Goal: Information Seeking & Learning: Learn about a topic

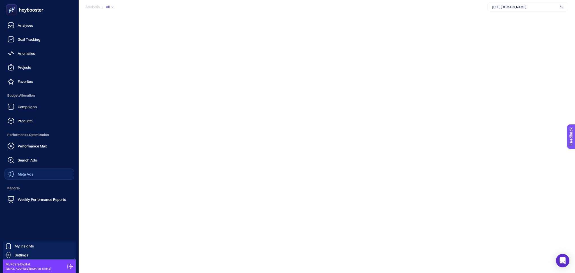
click at [34, 173] on link "Meta Ads" at bounding box center [39, 173] width 70 height 11
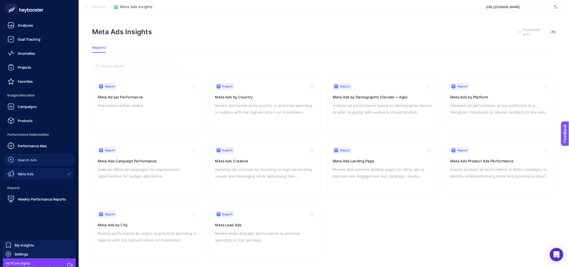
click at [35, 156] on link "Search Ads" at bounding box center [39, 159] width 70 height 11
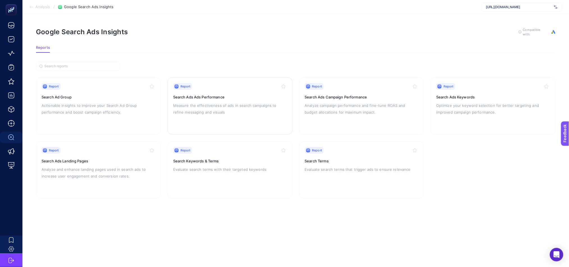
click at [239, 114] on p "Measure the effectiveness of ads in search campaigns to refine messaging and vi…" at bounding box center [230, 108] width 114 height 13
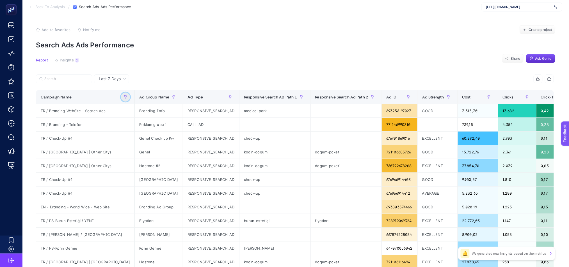
click at [124, 96] on icon "button" at bounding box center [125, 96] width 3 height 3
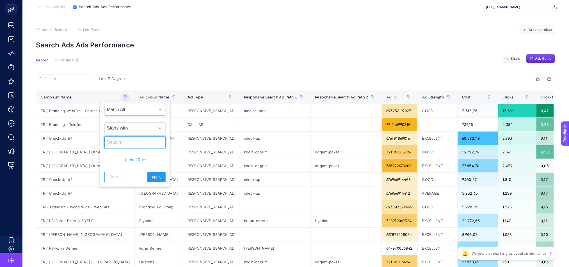
click at [117, 144] on input "text" at bounding box center [134, 142] width 61 height 12
type input "EN"
click at [153, 177] on span "Apply" at bounding box center [157, 177] width 10 height 6
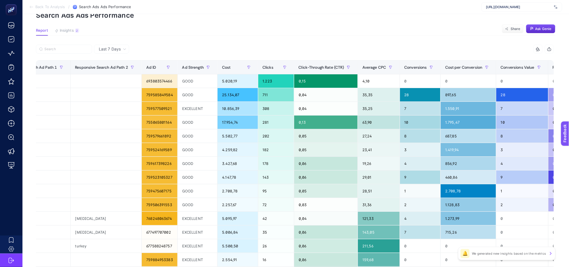
scroll to position [30, 4]
click at [112, 48] on span "Last 7 Days" at bounding box center [110, 49] width 22 height 6
click at [114, 72] on li "Last 30 Days" at bounding box center [112, 71] width 32 height 10
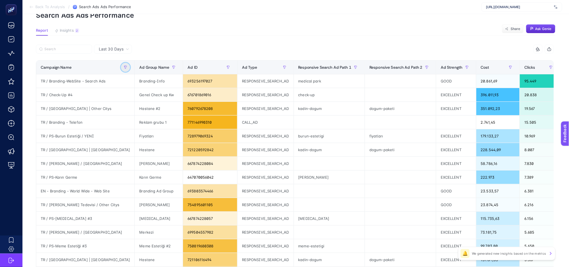
click at [121, 64] on button "button" at bounding box center [125, 67] width 9 height 9
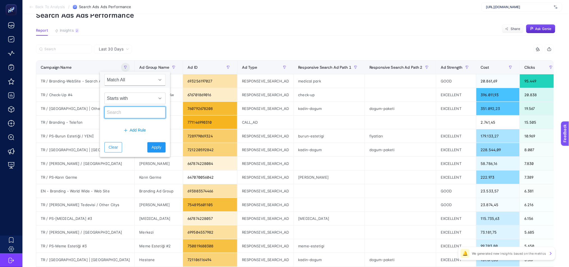
click at [114, 114] on input "text" at bounding box center [134, 113] width 61 height 12
type input "EN"
click at [152, 150] on span "Apply" at bounding box center [157, 147] width 10 height 6
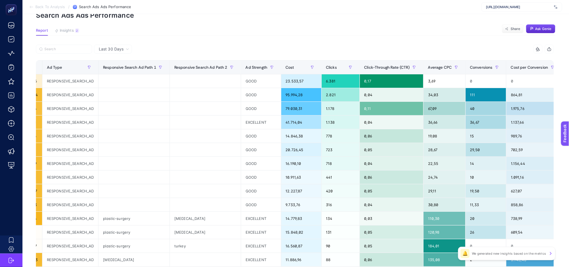
scroll to position [0, 205]
click at [510, 65] on span "Cost per Conversion" at bounding box center [528, 67] width 37 height 4
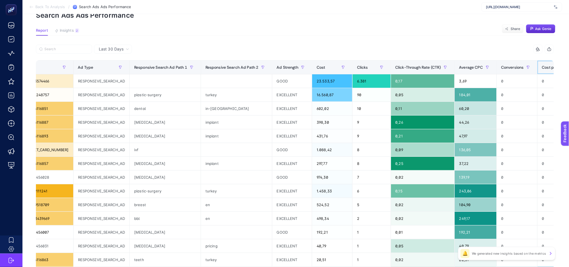
click at [542, 65] on span "Cost per Conversion" at bounding box center [560, 67] width 37 height 4
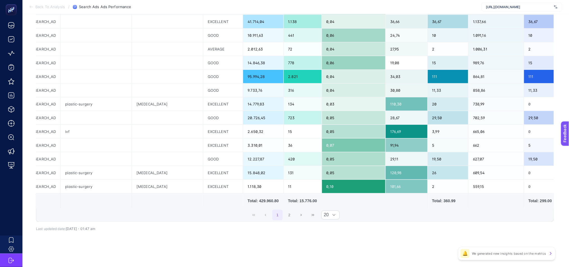
scroll to position [176, 4]
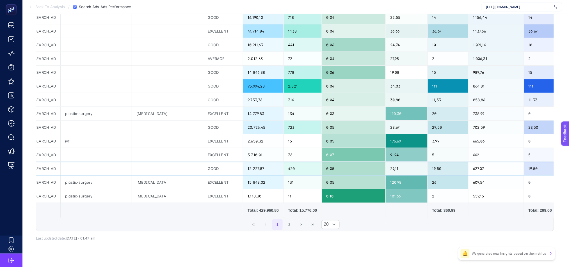
click at [61, 172] on div at bounding box center [96, 168] width 71 height 13
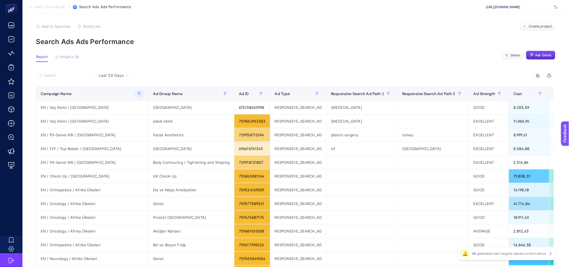
scroll to position [0, 4]
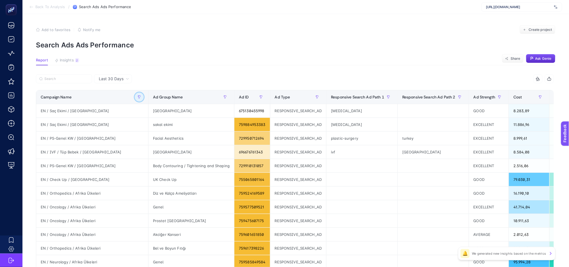
click at [135, 100] on button "button" at bounding box center [139, 97] width 9 height 9
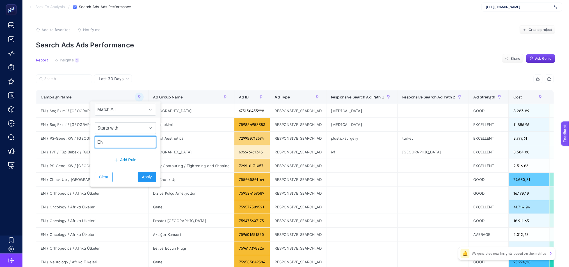
click at [100, 142] on input "EN" at bounding box center [125, 142] width 61 height 12
type input "FR"
click at [142, 176] on span "Apply" at bounding box center [147, 177] width 10 height 6
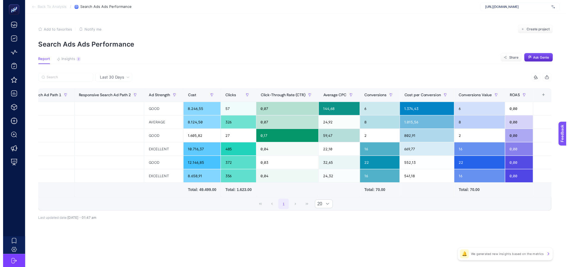
scroll to position [0, 0]
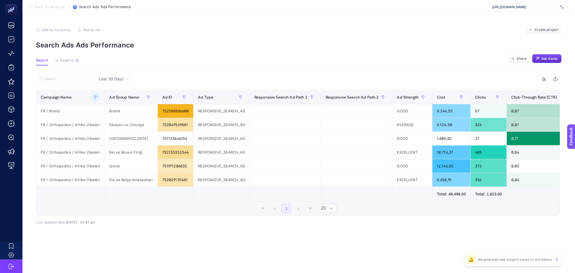
click at [32, 7] on icon at bounding box center [31, 7] width 3 height 0
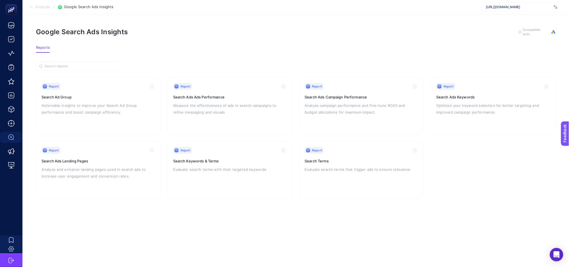
click at [30, 6] on icon at bounding box center [31, 7] width 4 height 4
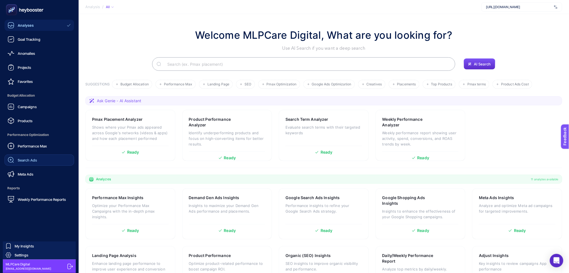
click at [28, 160] on span "Search Ads" at bounding box center [27, 160] width 19 height 4
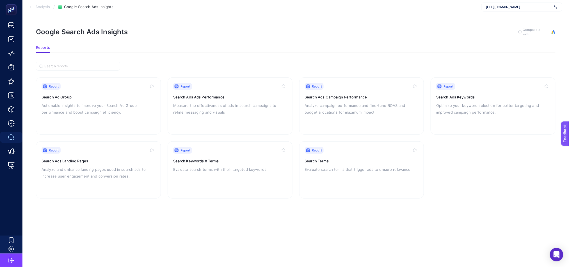
scroll to position [6, 0]
click at [118, 104] on p "Actionable insights to improve your Search Ad Group performance and boost campa…" at bounding box center [99, 108] width 114 height 13
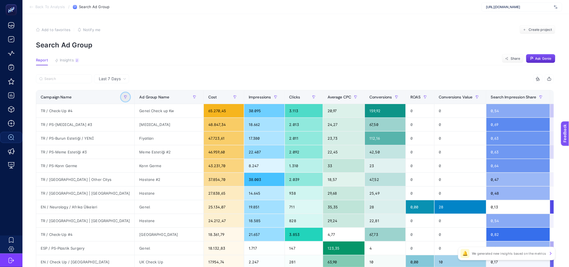
click at [124, 97] on icon "button" at bounding box center [125, 96] width 3 height 3
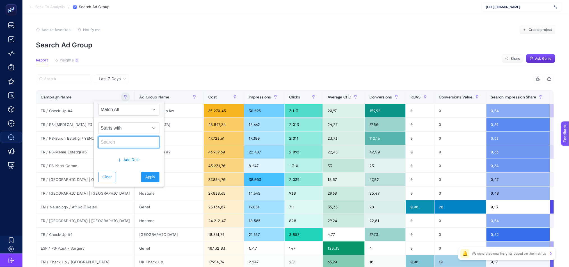
click at [114, 142] on input "text" at bounding box center [128, 142] width 61 height 12
type input "FR"
click at [145, 177] on span "Apply" at bounding box center [150, 177] width 10 height 6
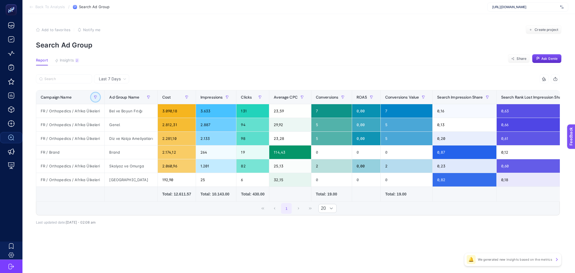
click at [92, 95] on button "button" at bounding box center [95, 97] width 9 height 9
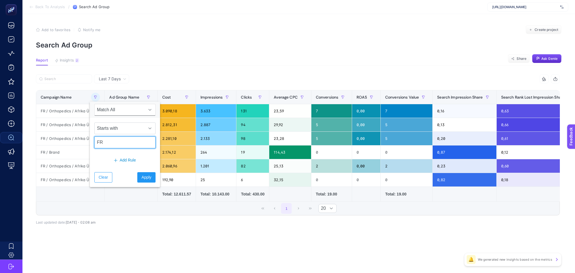
click at [120, 140] on input "FR" at bounding box center [124, 142] width 61 height 12
type input "GER"
click at [144, 181] on button "Apply" at bounding box center [146, 177] width 18 height 10
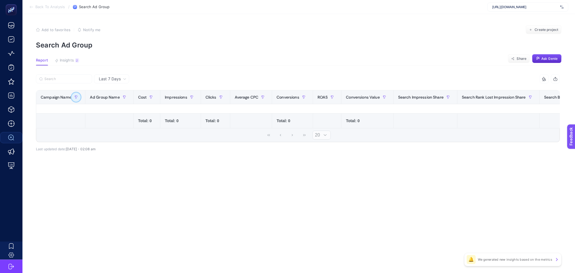
click at [74, 99] on button "button" at bounding box center [76, 97] width 9 height 9
click at [77, 99] on button "button" at bounding box center [76, 97] width 9 height 9
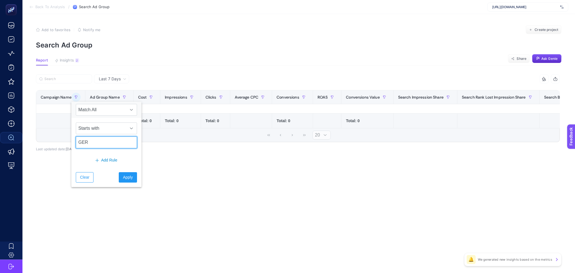
click at [89, 139] on input "GER" at bounding box center [106, 142] width 61 height 12
type input "DE"
click at [125, 181] on button "Apply" at bounding box center [128, 177] width 18 height 10
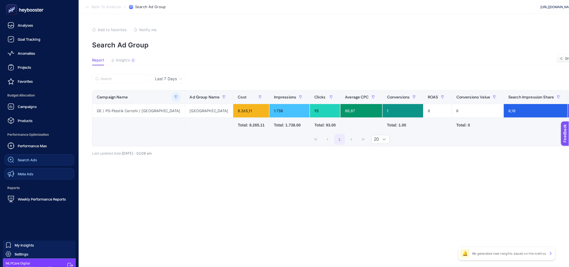
click at [36, 169] on link "Meta Ads" at bounding box center [39, 173] width 70 height 11
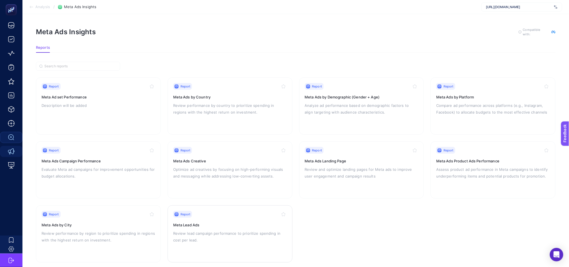
click at [229, 230] on p "Review lead campaign performance to prioritize spending in cost per lead." at bounding box center [230, 236] width 114 height 13
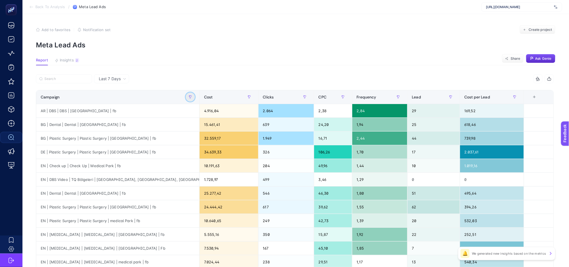
click at [192, 97] on button "button" at bounding box center [190, 97] width 9 height 9
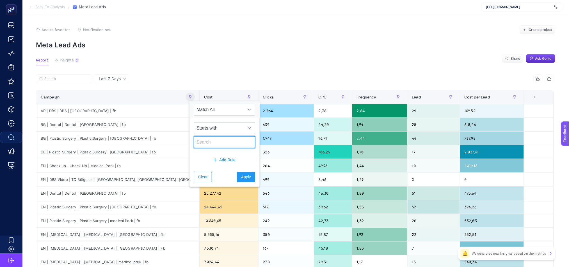
click at [201, 141] on input "text" at bounding box center [224, 142] width 61 height 12
type input "DE"
click at [241, 178] on span "Apply" at bounding box center [246, 177] width 10 height 6
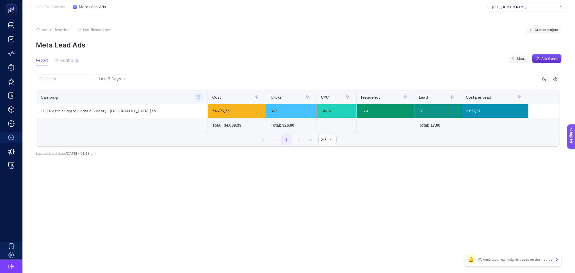
click at [293, 162] on div "Last 7 Days 6 items selected Campaign Cost Clicks CPC Frequency Lead Cost per L…" at bounding box center [297, 127] width 532 height 106
click at [59, 58] on button "Insights 2 We generated new insights based on the metrics" at bounding box center [67, 61] width 24 height 7
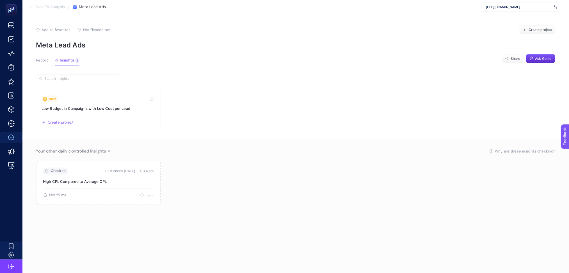
click at [29, 6] on icon at bounding box center [31, 7] width 4 height 4
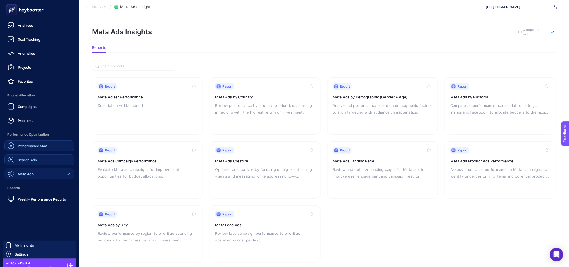
click at [39, 148] on div "Performance Max" at bounding box center [27, 146] width 39 height 7
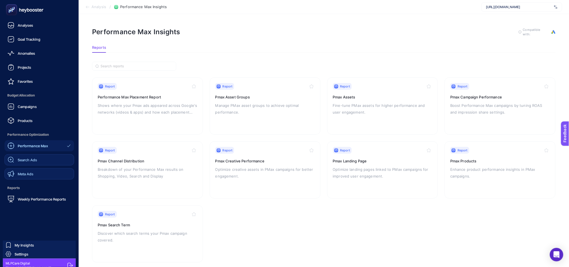
click at [26, 173] on span "Meta Ads" at bounding box center [26, 174] width 16 height 4
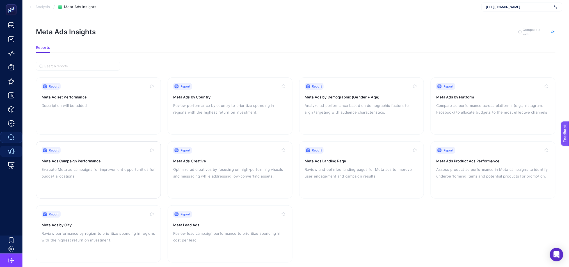
click at [132, 155] on div "Report Meta Ads Campaign Performance Evaluate Meta [PERSON_NAME] for improvemen…" at bounding box center [99, 170] width 114 height 46
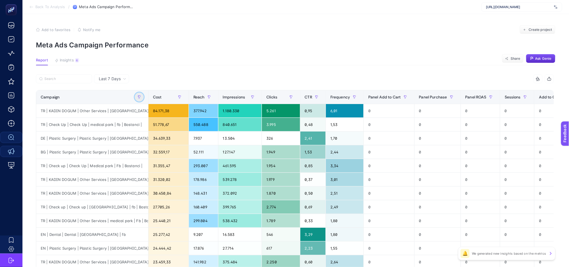
click at [139, 97] on icon "button" at bounding box center [138, 96] width 3 height 3
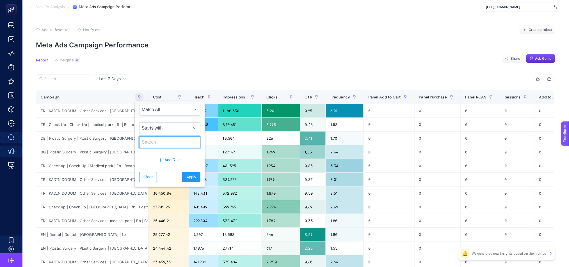
click at [152, 142] on input "text" at bounding box center [169, 142] width 61 height 12
type input "d"
type input "DE"
click at [192, 177] on button "Apply" at bounding box center [191, 177] width 18 height 10
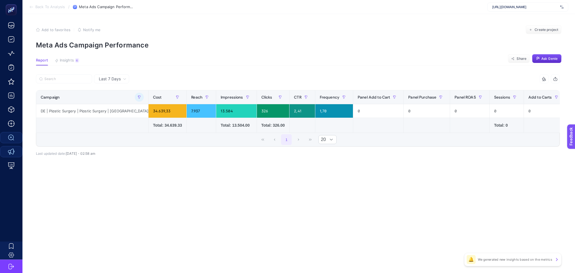
click at [32, 9] on icon at bounding box center [31, 7] width 4 height 4
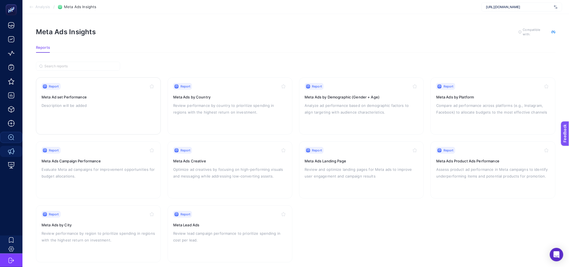
click at [127, 113] on div "Report Meta Ad set Performance Description will be added" at bounding box center [99, 106] width 114 height 46
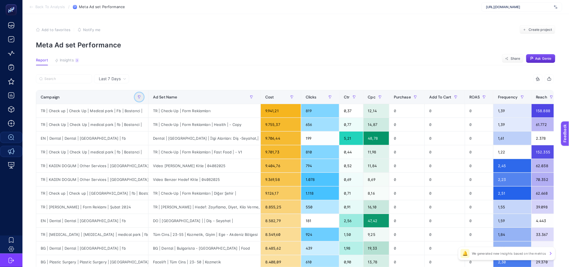
click at [137, 97] on icon "button" at bounding box center [138, 96] width 3 height 3
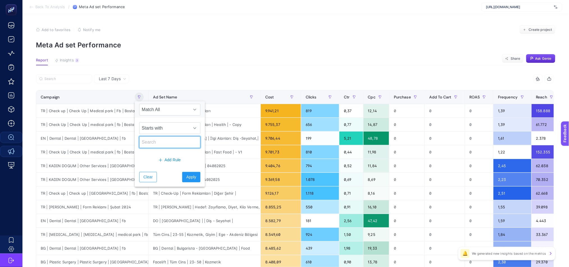
click at [151, 144] on input "text" at bounding box center [169, 142] width 61 height 12
type input "DE"
click at [191, 178] on span "Apply" at bounding box center [191, 177] width 10 height 6
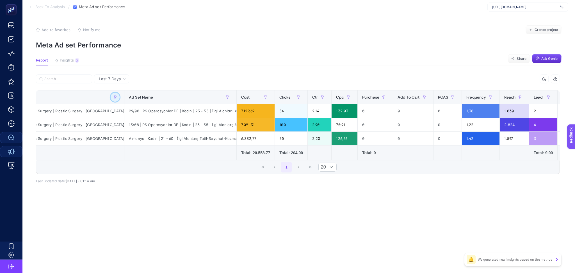
scroll to position [0, 34]
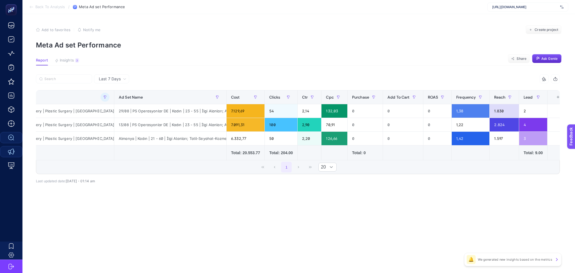
click at [118, 77] on span "Last 7 Days" at bounding box center [110, 79] width 22 height 6
click at [155, 71] on article "Add to favorites false Notify me Create project Meta Ad set Performance Report …" at bounding box center [298, 143] width 552 height 259
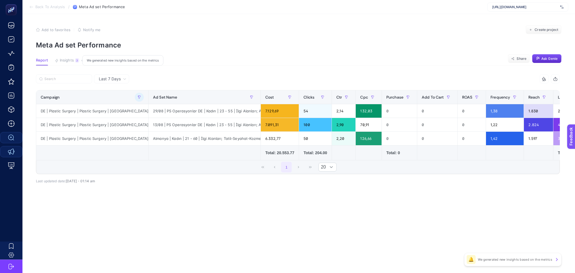
click at [77, 61] on div "3" at bounding box center [77, 60] width 4 height 4
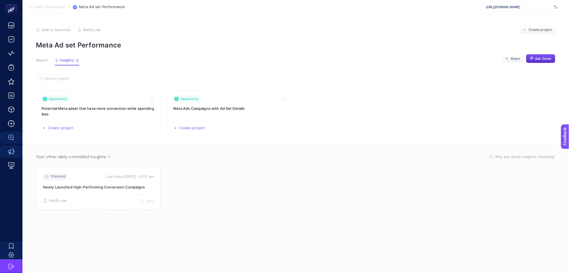
click at [31, 6] on icon at bounding box center [31, 7] width 4 height 4
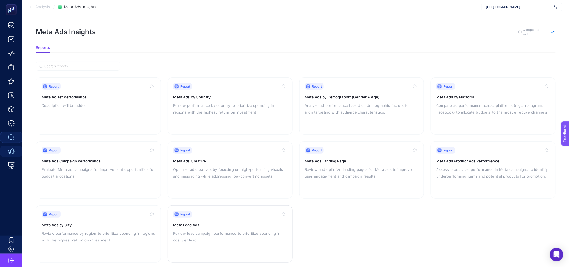
click at [222, 219] on div "Report Meta Lead Ads Review lead campaign performance to prioritize spending in…" at bounding box center [230, 234] width 114 height 46
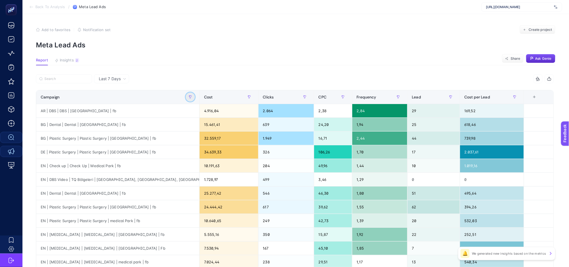
click at [195, 99] on button "button" at bounding box center [190, 97] width 9 height 9
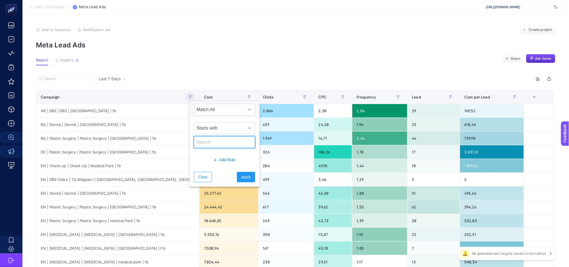
click at [204, 141] on input "text" at bounding box center [224, 142] width 61 height 12
type input "e"
type input "ES"
click at [241, 176] on span "Apply" at bounding box center [246, 177] width 10 height 6
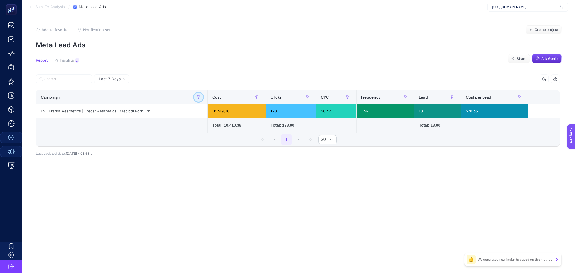
click at [200, 96] on icon "button" at bounding box center [198, 96] width 3 height 3
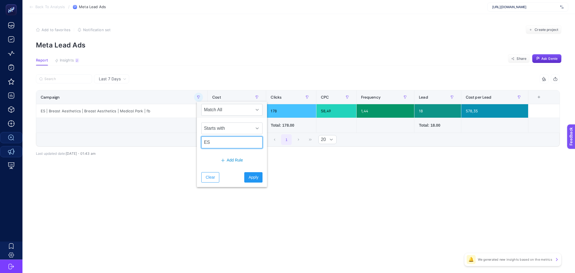
click at [214, 140] on input "ES" at bounding box center [231, 142] width 61 height 12
click at [310, 170] on div "Last 7 Days 6 items selected Campaign Cost Clicks CPC Frequency Lead Cost per L…" at bounding box center [297, 127] width 532 height 106
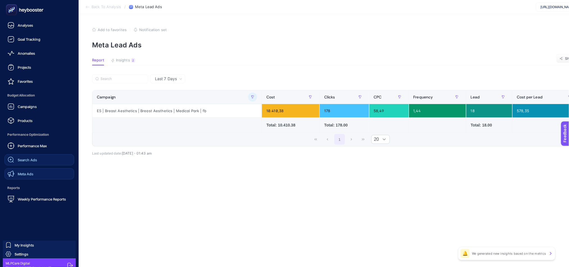
click at [32, 160] on span "Search Ads" at bounding box center [27, 160] width 19 height 4
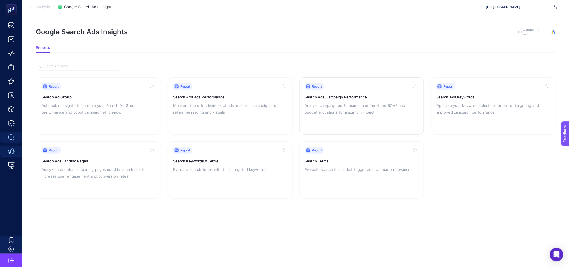
click at [339, 115] on div "Report Search Ads Campaign Performance Analyze campaign performance and fine-tu…" at bounding box center [362, 106] width 114 height 46
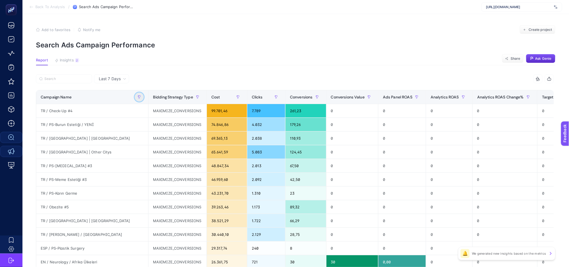
click at [135, 93] on button "button" at bounding box center [139, 97] width 9 height 9
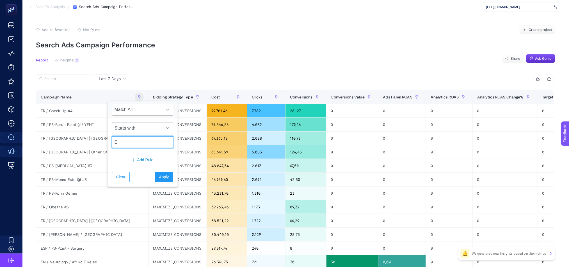
click at [123, 141] on input "E" at bounding box center [142, 142] width 61 height 12
type input "ES"
click at [160, 179] on span "Apply" at bounding box center [164, 177] width 10 height 6
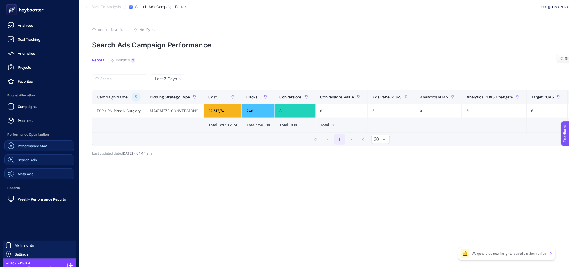
click at [22, 145] on span "Performance Max" at bounding box center [32, 146] width 29 height 4
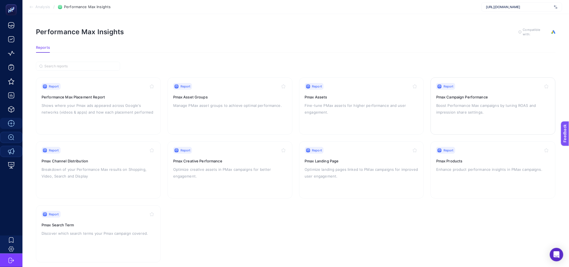
click at [499, 108] on p "Boost Performance Max campaigns by tuning ROAS and impression share settings." at bounding box center [493, 108] width 114 height 13
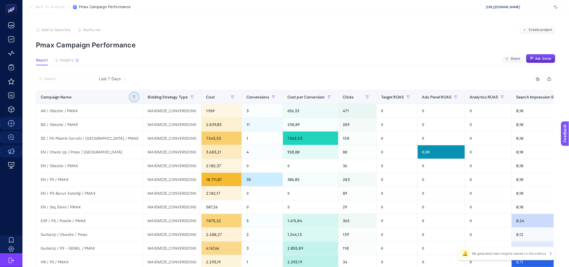
click at [132, 97] on icon "button" at bounding box center [133, 96] width 3 height 3
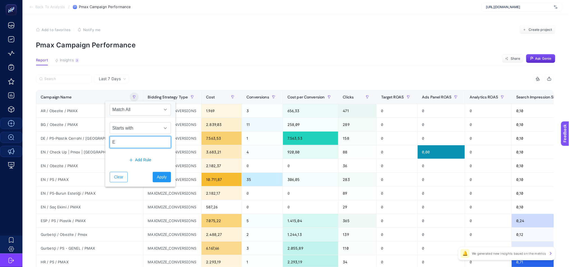
click at [122, 143] on input "E" at bounding box center [140, 142] width 61 height 12
type input "ES"
click at [162, 179] on span "Apply" at bounding box center [162, 177] width 10 height 6
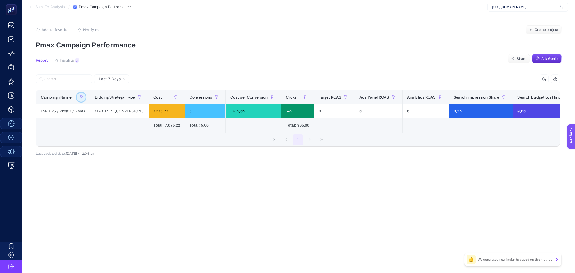
click at [79, 98] on icon "button" at bounding box center [80, 96] width 3 height 3
click at [87, 149] on div "Starts with ES" at bounding box center [111, 135] width 70 height 35
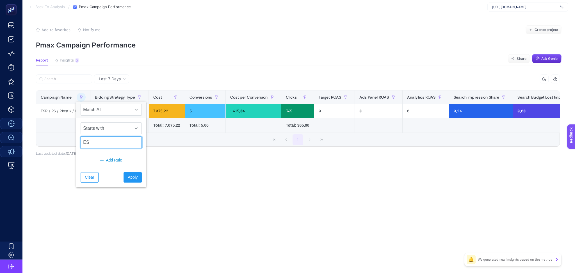
click at [89, 145] on input "ES" at bounding box center [111, 142] width 61 height 12
type input "bg"
click at [128, 181] on button "Apply" at bounding box center [132, 177] width 18 height 10
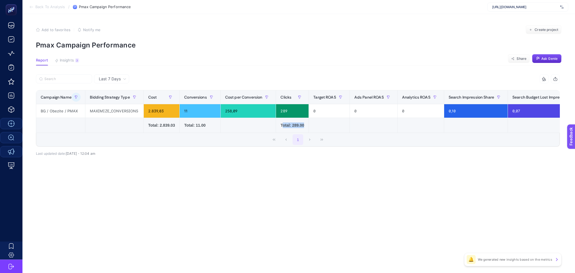
drag, startPoint x: 281, startPoint y: 132, endPoint x: 463, endPoint y: 127, distance: 181.6
click at [463, 127] on table "Campaign Name Bidding Strategy Type Cost Conversions Cost per Conversion Clicks…" at bounding box center [379, 111] width 687 height 43
click at [32, 8] on icon at bounding box center [31, 7] width 4 height 4
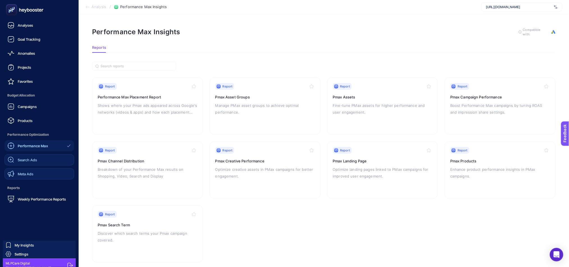
click at [38, 168] on link "Meta Ads" at bounding box center [39, 173] width 70 height 11
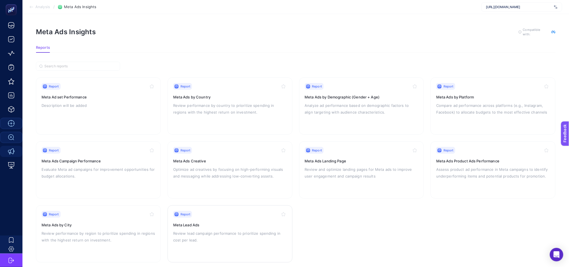
click at [235, 233] on p "Review lead campaign performance to prioritize spending in cost per lead." at bounding box center [230, 236] width 114 height 13
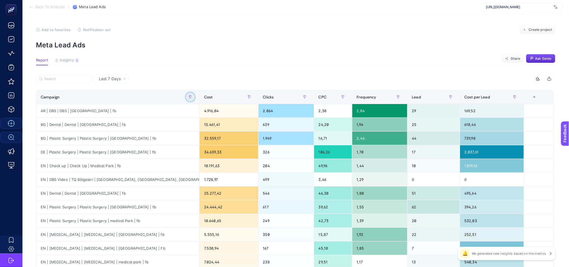
click at [192, 98] on icon "button" at bounding box center [190, 96] width 3 height 3
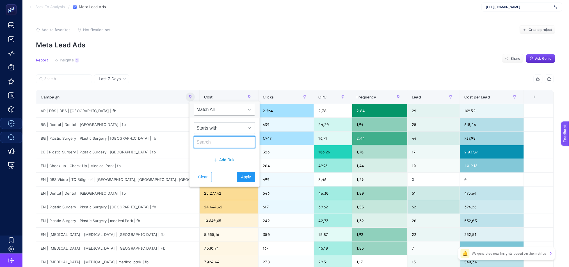
click at [212, 143] on input "text" at bounding box center [224, 142] width 61 height 12
type input "bg"
click at [241, 178] on span "Apply" at bounding box center [246, 177] width 10 height 6
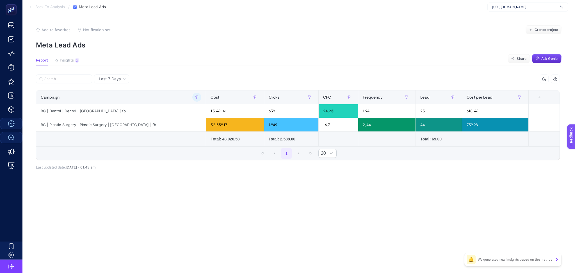
click at [30, 7] on icon at bounding box center [30, 7] width 1 height 2
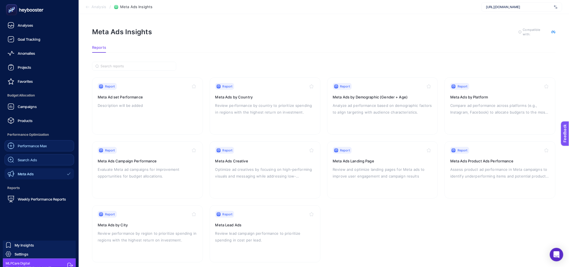
click at [28, 161] on span "Search Ads" at bounding box center [27, 160] width 19 height 4
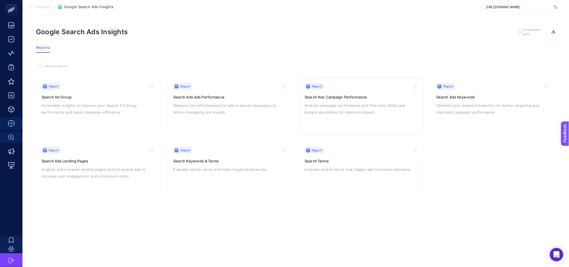
click at [341, 121] on div "Report Search Ads Campaign Performance Analyze campaign performance and fine-tu…" at bounding box center [362, 106] width 114 height 46
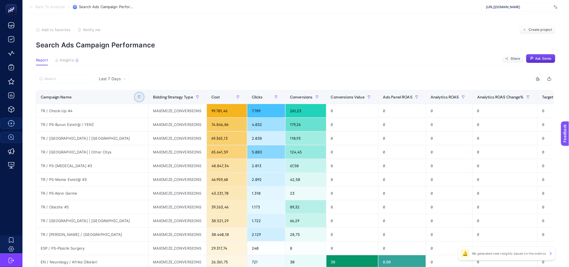
click at [137, 95] on icon "button" at bounding box center [138, 96] width 3 height 3
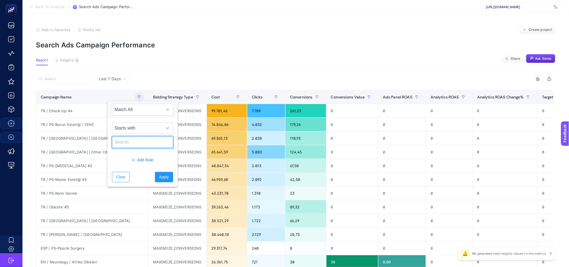
click at [127, 141] on input "text" at bounding box center [142, 142] width 61 height 12
type input "bg"
click at [159, 176] on span "Apply" at bounding box center [164, 177] width 10 height 6
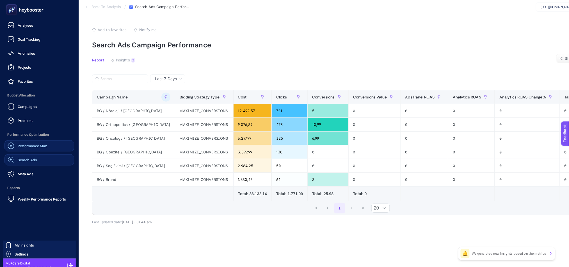
click at [21, 144] on span "Performance Max" at bounding box center [32, 146] width 29 height 4
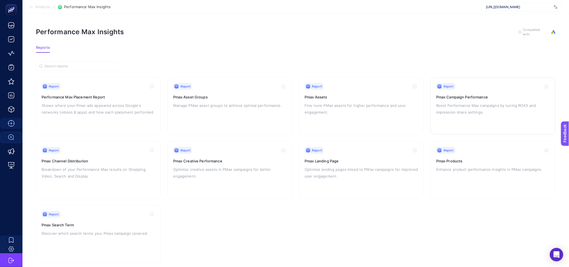
click at [470, 119] on div "Report Pmax Campaign Performance Boost Performance Max campaigns by tuning ROAS…" at bounding box center [493, 106] width 114 height 46
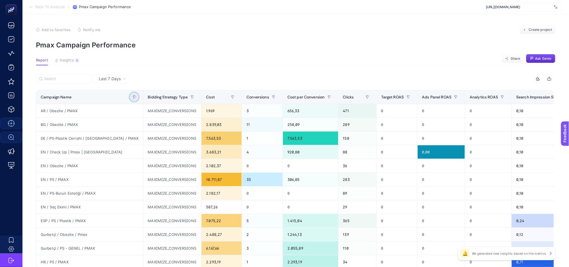
click at [132, 97] on icon "button" at bounding box center [133, 96] width 3 height 3
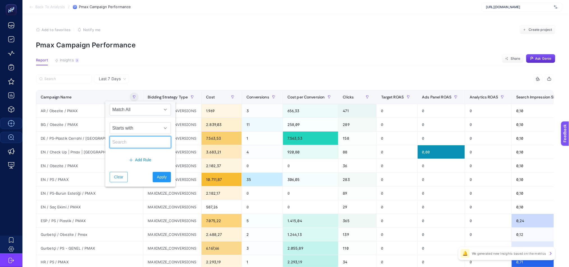
click at [122, 140] on input "text" at bounding box center [140, 142] width 61 height 12
type input "bg"
click at [164, 176] on button "Apply" at bounding box center [162, 177] width 18 height 10
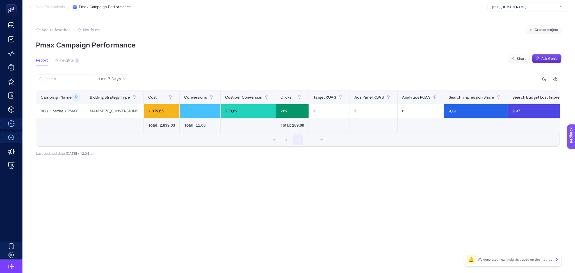
drag, startPoint x: 370, startPoint y: 148, endPoint x: 314, endPoint y: 161, distance: 57.6
click at [314, 161] on div "11 items selected Campaign Name Bidding Strategy Type Cost Conversions Cost per…" at bounding box center [298, 122] width 524 height 79
click at [61, 61] on span "Insights" at bounding box center [67, 60] width 14 height 4
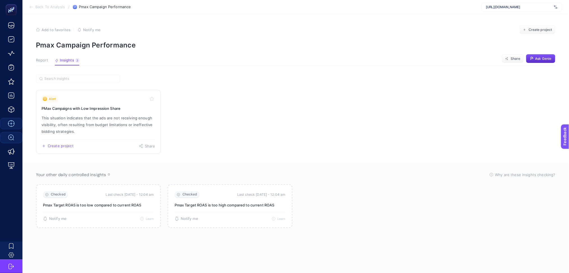
click at [123, 128] on p "This situation indicates that the ads are not receiving enough visibility, ofte…" at bounding box center [99, 124] width 114 height 20
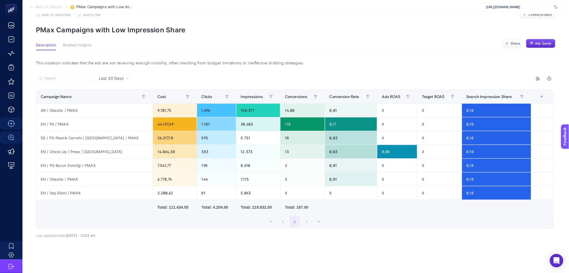
scroll to position [0, 4]
click at [541, 97] on div "+" at bounding box center [541, 96] width 11 height 4
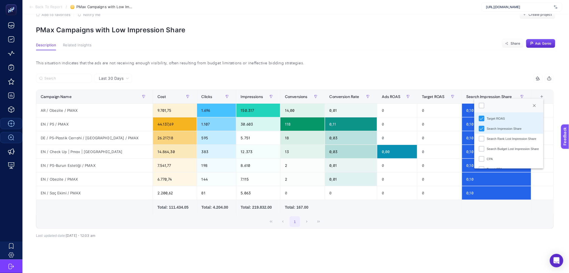
scroll to position [90, 0]
click at [513, 151] on li "CPA" at bounding box center [508, 151] width 69 height 10
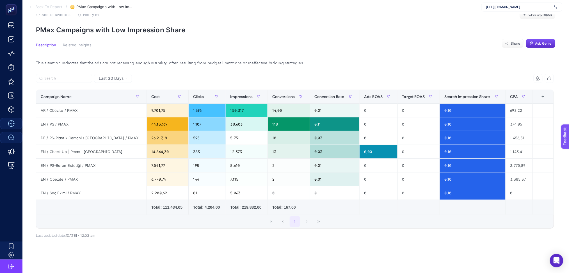
scroll to position [0, 0]
click at [59, 122] on div "EN / PS / PMAX" at bounding box center [91, 123] width 110 height 13
copy tr "EN / PS / PMAX"
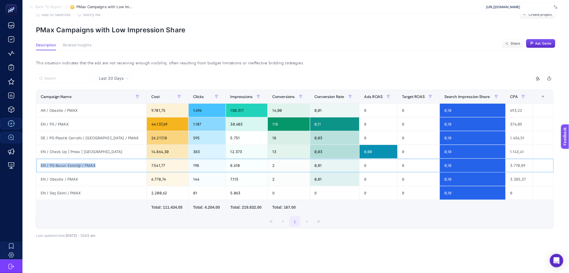
drag, startPoint x: 41, startPoint y: 166, endPoint x: 97, endPoint y: 164, distance: 56.7
click at [97, 164] on div "EN / PS-Burun Estetiği / PMAX" at bounding box center [91, 165] width 110 height 13
copy div "EN / PS-Burun Estetiği / PMAX"
click at [136, 98] on icon "button" at bounding box center [137, 96] width 3 height 3
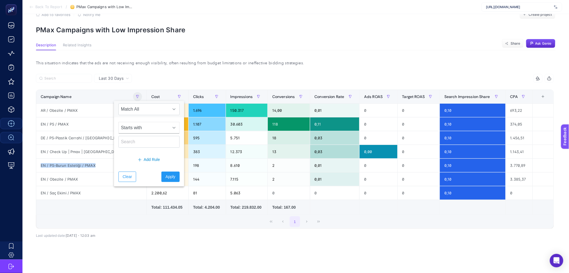
click at [131, 126] on span "Starts with" at bounding box center [144, 127] width 50 height 11
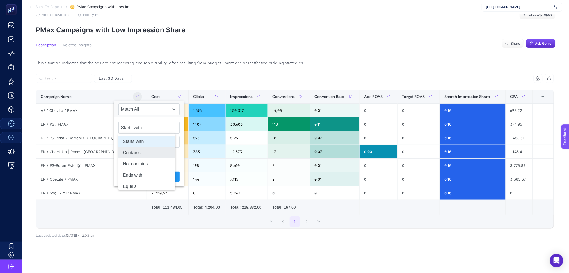
click at [141, 155] on li "Contains" at bounding box center [146, 152] width 57 height 11
click at [128, 147] on input "text" at bounding box center [148, 142] width 61 height 12
type input "check"
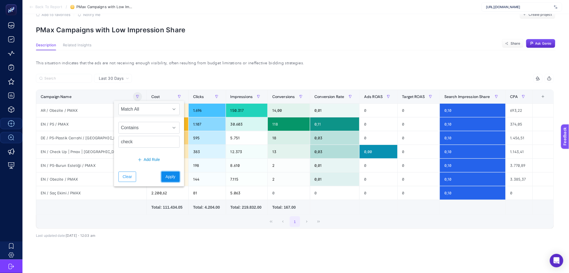
click at [167, 176] on span "Apply" at bounding box center [171, 177] width 10 height 6
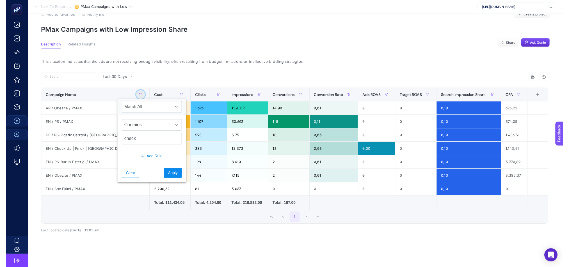
scroll to position [0, 0]
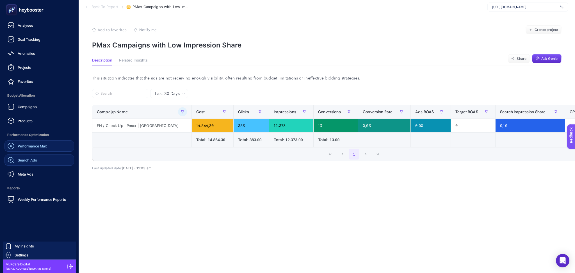
click at [33, 166] on div "Performance Max Search Ads Meta Ads" at bounding box center [39, 159] width 70 height 39
click at [36, 158] on span "Search Ads" at bounding box center [27, 160] width 19 height 4
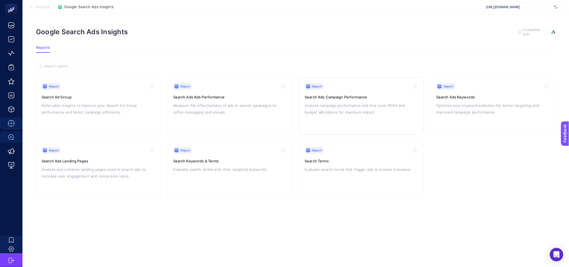
click at [384, 102] on p "Analyze campaign performance and fine-tune ROAS and budget allocations for maxi…" at bounding box center [362, 108] width 114 height 13
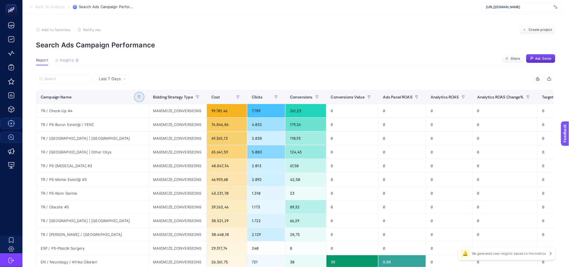
click at [135, 99] on button "button" at bounding box center [139, 97] width 9 height 9
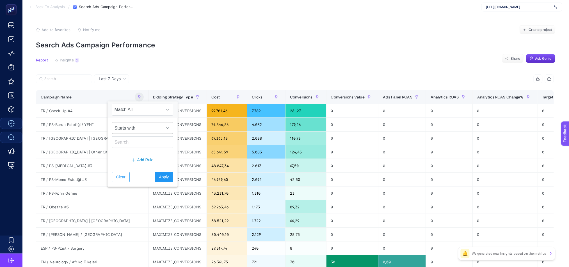
click at [133, 134] on span "Starts with" at bounding box center [137, 128] width 50 height 11
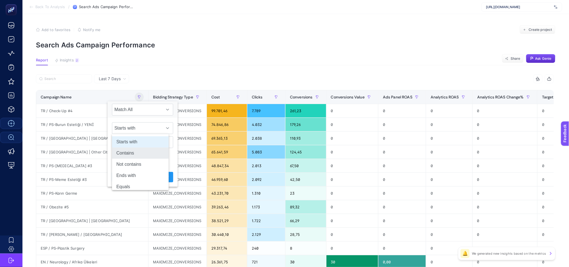
click at [137, 156] on li "Contains" at bounding box center [140, 153] width 57 height 11
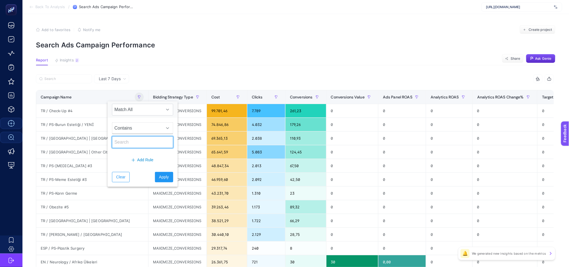
click at [137, 147] on input "text" at bounding box center [142, 142] width 61 height 12
type input "check"
click at [159, 175] on span "Apply" at bounding box center [164, 177] width 10 height 6
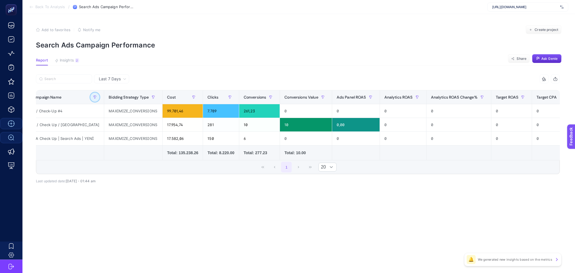
scroll to position [0, 0]
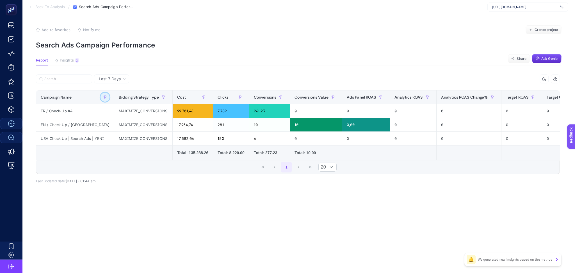
click at [102, 97] on button "button" at bounding box center [104, 97] width 9 height 9
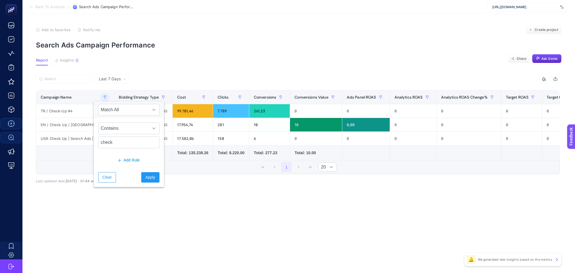
click at [222, 217] on article "Add to favorites false Notify me Create project Search Ads Campaign Performance…" at bounding box center [298, 143] width 552 height 259
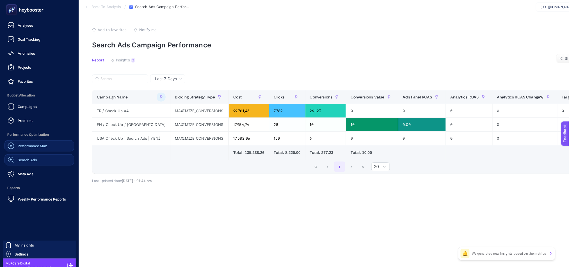
click at [22, 171] on div "Meta Ads" at bounding box center [21, 174] width 26 height 7
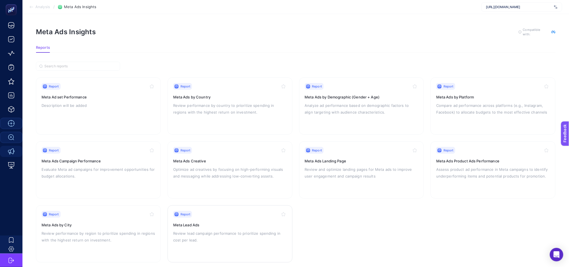
click at [232, 227] on h3 "Meta Lead Ads" at bounding box center [230, 225] width 114 height 6
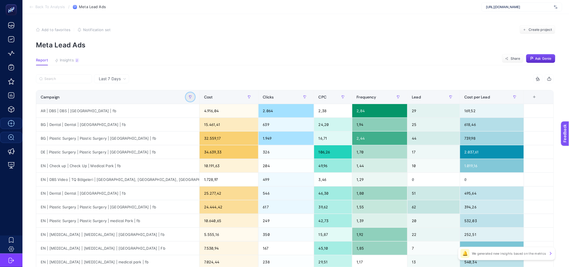
click at [192, 96] on icon "button" at bounding box center [190, 97] width 3 height 3
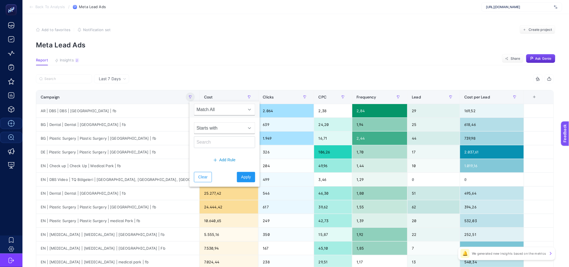
click at [210, 128] on span "Starts with" at bounding box center [219, 128] width 50 height 11
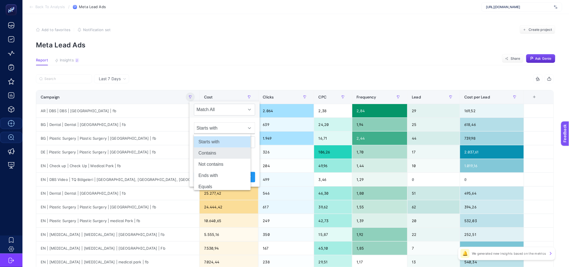
click at [211, 154] on li "Contains" at bounding box center [222, 153] width 57 height 11
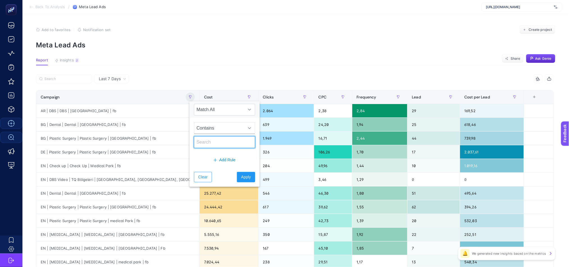
click at [208, 144] on input "text" at bounding box center [224, 142] width 61 height 12
type input "check"
click at [241, 178] on span "Apply" at bounding box center [246, 177] width 10 height 6
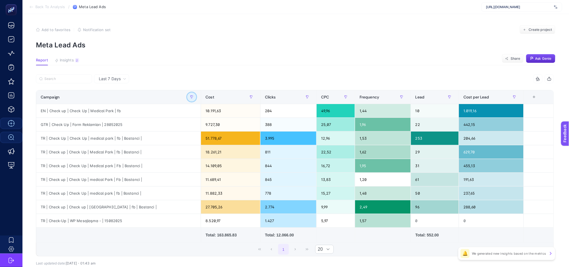
click at [187, 96] on button "button" at bounding box center [191, 97] width 9 height 9
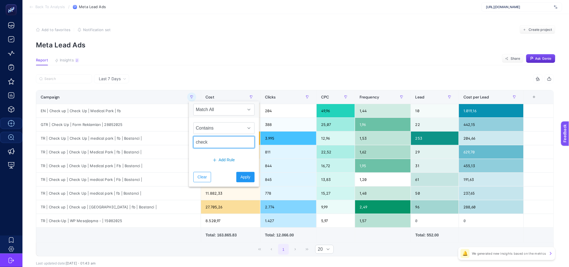
drag, startPoint x: 216, startPoint y: 141, endPoint x: 212, endPoint y: 141, distance: 3.7
click at [212, 141] on input "check" at bounding box center [223, 142] width 61 height 12
type input "africa"
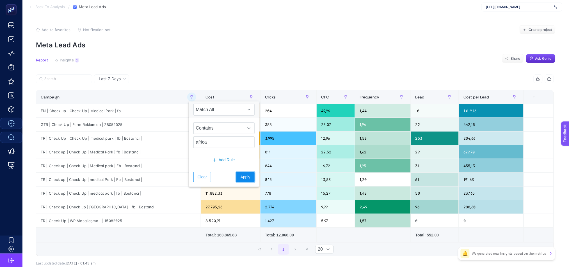
click at [240, 176] on span "Apply" at bounding box center [245, 177] width 10 height 6
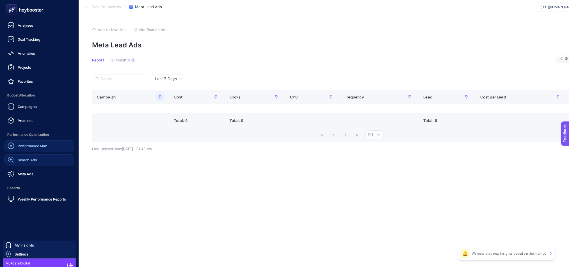
click at [28, 161] on span "Search Ads" at bounding box center [27, 160] width 19 height 4
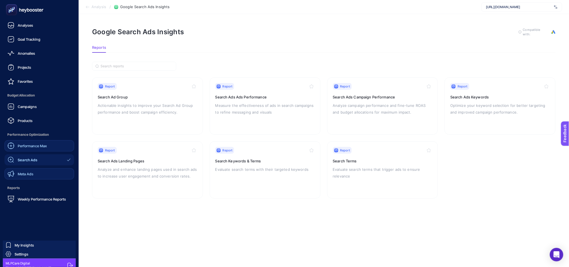
click at [32, 175] on span "Meta Ads" at bounding box center [26, 174] width 16 height 4
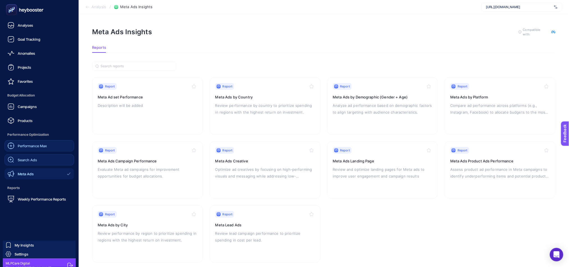
click at [35, 158] on span "Search Ads" at bounding box center [27, 160] width 19 height 4
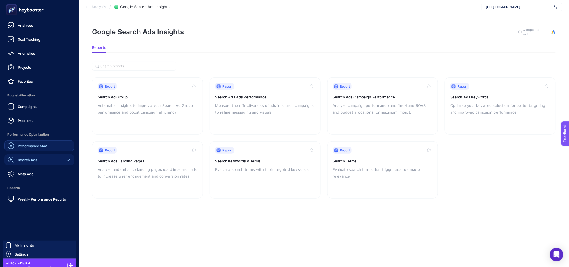
click at [47, 145] on span "Performance Max" at bounding box center [32, 146] width 29 height 4
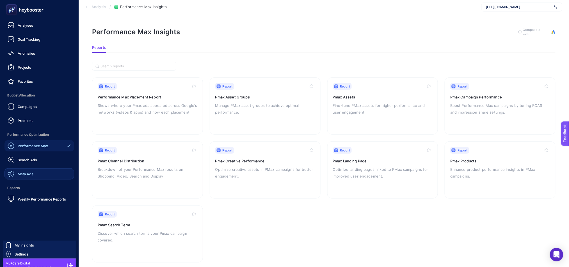
click at [41, 176] on link "Meta Ads" at bounding box center [39, 173] width 70 height 11
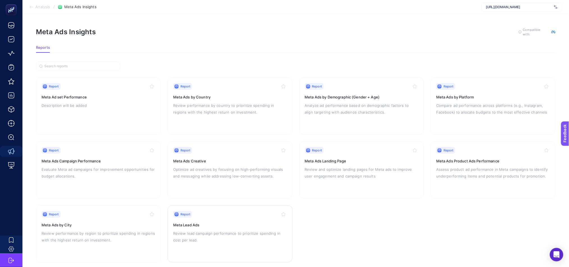
click at [245, 221] on div "Report Meta Lead Ads Review lead campaign performance to prioritize spending in…" at bounding box center [230, 234] width 114 height 46
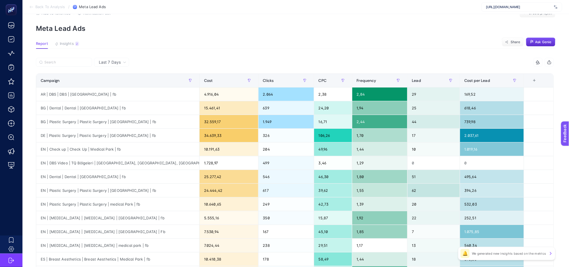
scroll to position [17, 0]
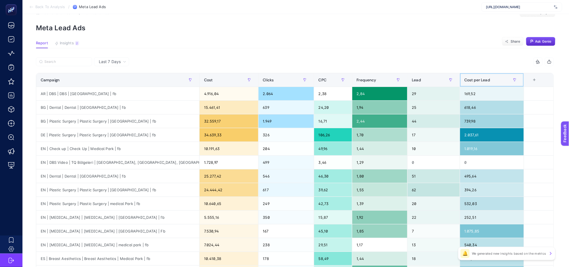
click at [490, 80] on span "Cost per Lead" at bounding box center [477, 80] width 26 height 4
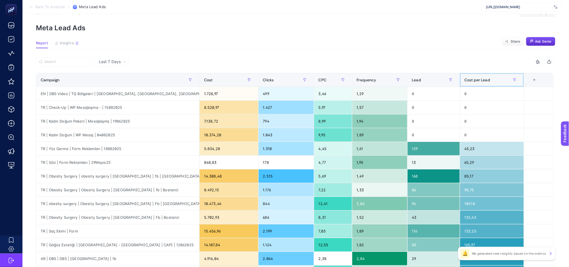
click at [490, 80] on span "Cost per Lead" at bounding box center [477, 80] width 26 height 4
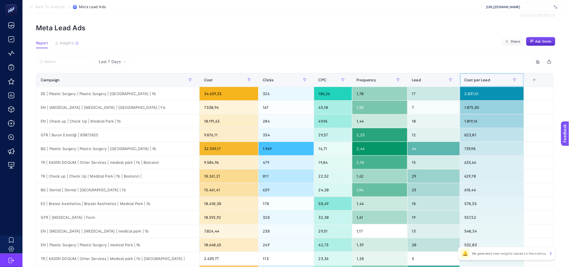
click at [490, 80] on span "Cost per Lead" at bounding box center [477, 80] width 26 height 4
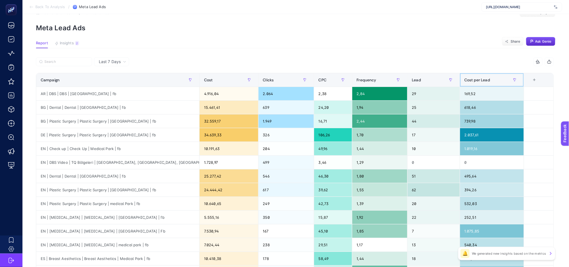
click at [486, 79] on span "Cost per Lead" at bounding box center [477, 80] width 26 height 4
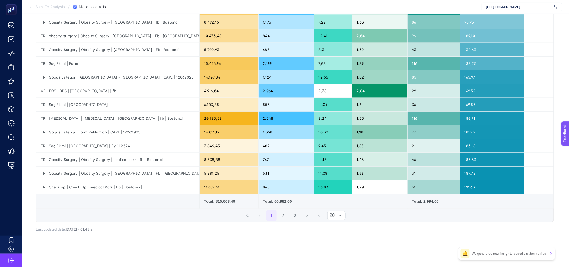
scroll to position [185, 0]
click at [286, 216] on button "2" at bounding box center [283, 215] width 11 height 11
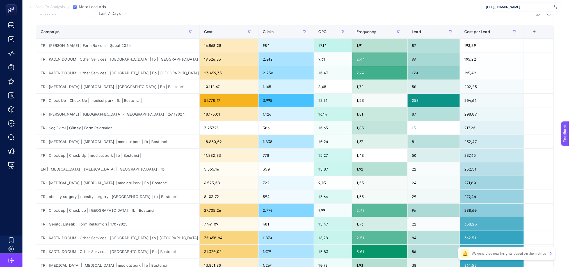
scroll to position [66, 0]
drag, startPoint x: 97, startPoint y: 170, endPoint x: 177, endPoint y: 164, distance: 80.5
click at [177, 164] on div "EN | [MEDICAL_DATA] | [MEDICAL_DATA] | [GEOGRAPHIC_DATA] | fb" at bounding box center [117, 168] width 163 height 13
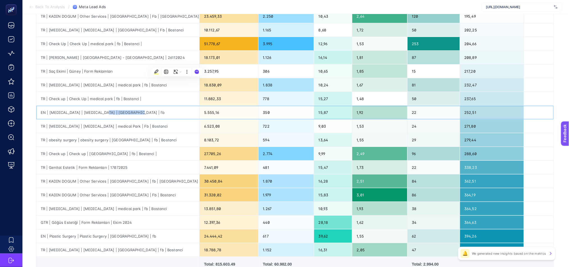
scroll to position [176, 0]
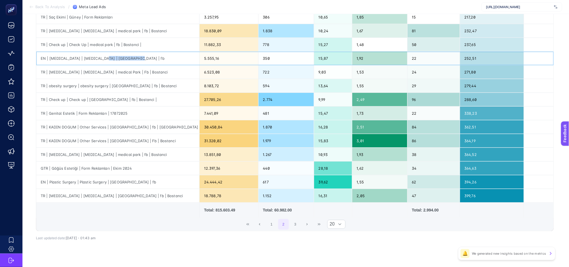
click at [154, 62] on div "EN | [MEDICAL_DATA] | [MEDICAL_DATA] | [GEOGRAPHIC_DATA] | fb" at bounding box center [117, 58] width 163 height 13
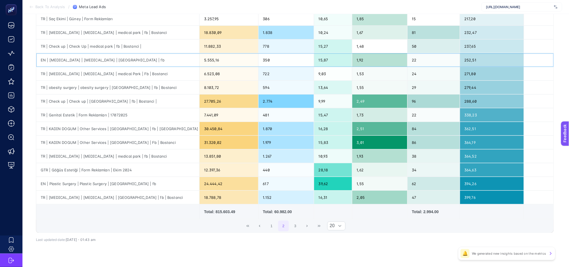
scroll to position [175, 0]
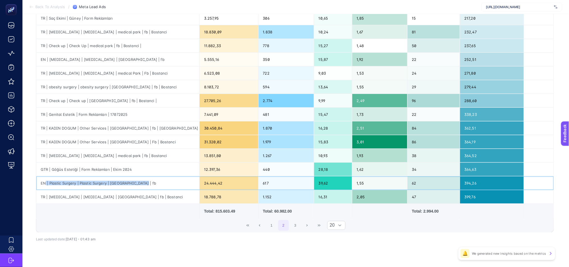
drag, startPoint x: 46, startPoint y: 183, endPoint x: 145, endPoint y: 184, distance: 99.0
click at [145, 184] on div "EN | Plastic Surgery | Plastic Surgery | [GEOGRAPHIC_DATA] | fb" at bounding box center [117, 182] width 163 height 13
click at [295, 229] on button "3" at bounding box center [295, 225] width 11 height 11
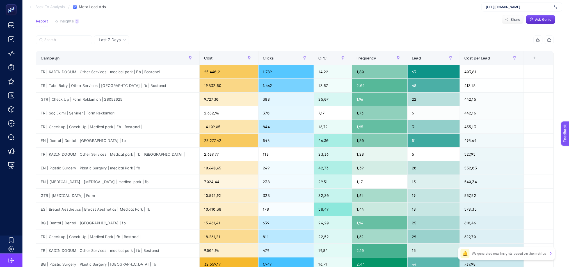
scroll to position [0, 0]
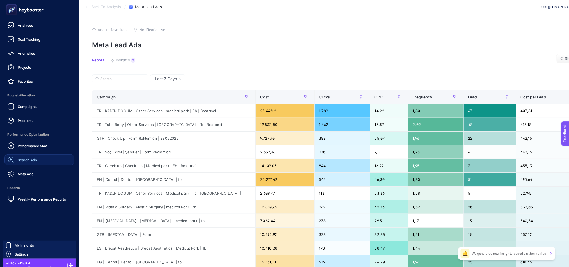
click at [23, 159] on span "Search Ads" at bounding box center [27, 160] width 19 height 4
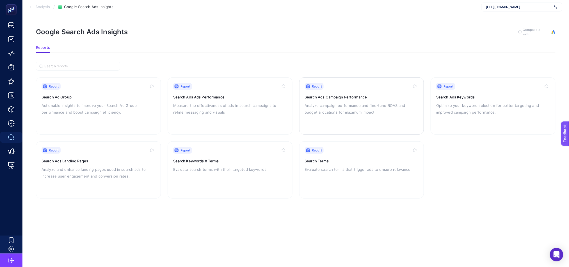
click at [368, 107] on p "Analyze campaign performance and fine-tune ROAS and budget allocations for maxi…" at bounding box center [362, 108] width 114 height 13
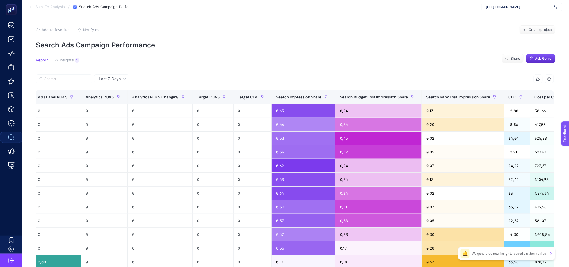
scroll to position [0, 361]
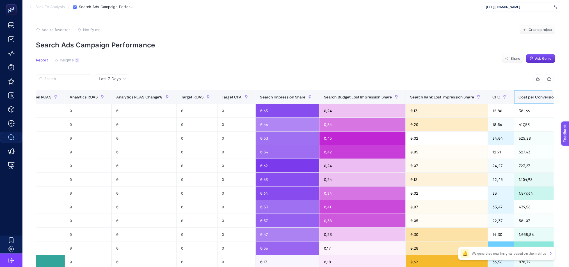
click at [518, 95] on span "Cost per Conversion" at bounding box center [536, 97] width 37 height 4
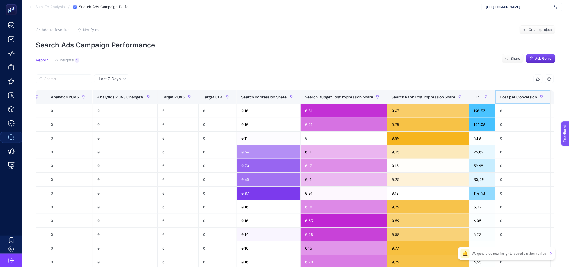
click at [500, 95] on span "Cost per Conversion" at bounding box center [518, 97] width 37 height 4
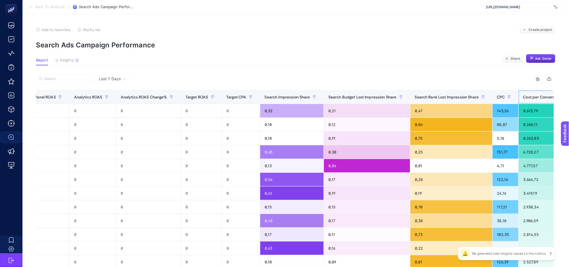
click at [523, 95] on span "Cost per Conversion" at bounding box center [541, 97] width 37 height 4
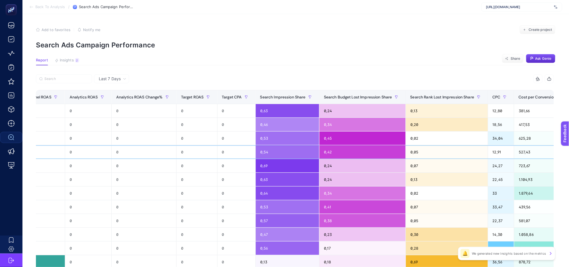
click at [319, 148] on div "0,42" at bounding box center [362, 151] width 86 height 13
click at [518, 95] on span "Cost per Conversion" at bounding box center [536, 97] width 37 height 4
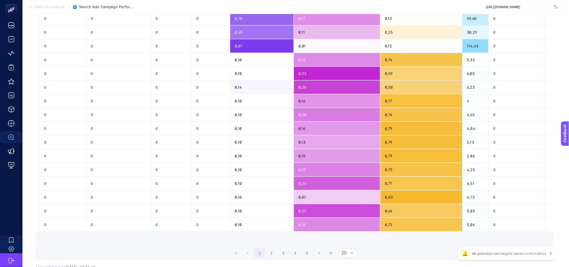
scroll to position [188, 0]
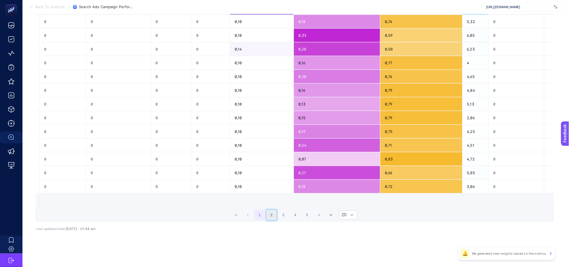
click at [277, 217] on button "2" at bounding box center [271, 215] width 11 height 11
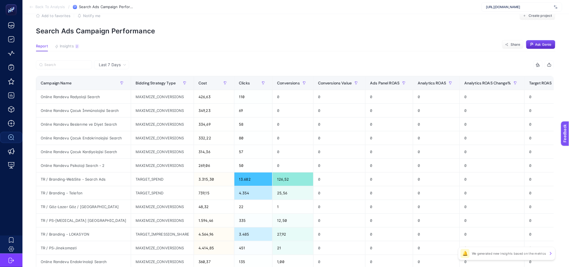
scroll to position [13, 0]
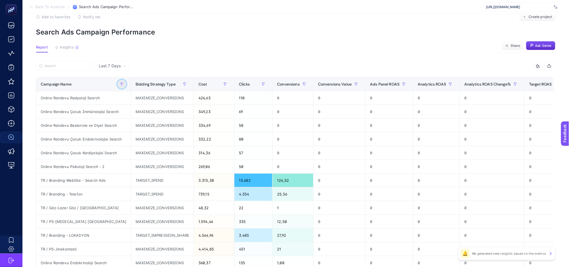
click at [120, 82] on icon "button" at bounding box center [121, 83] width 3 height 3
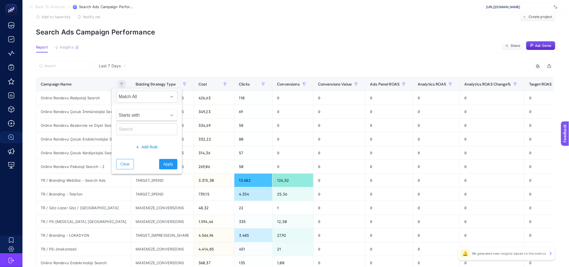
click at [140, 115] on span "Starts with" at bounding box center [141, 115] width 50 height 11
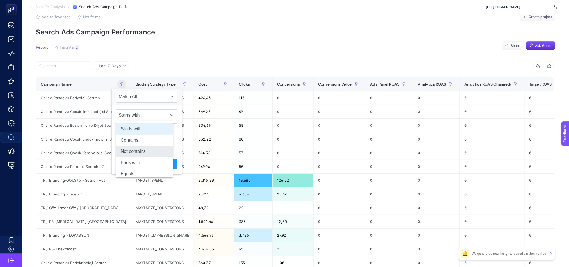
click at [145, 150] on li "Not contains" at bounding box center [144, 151] width 57 height 11
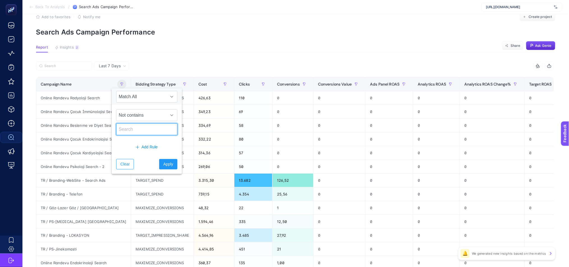
click at [133, 129] on input "text" at bounding box center [146, 129] width 61 height 12
type input "tr"
click at [163, 166] on span "Apply" at bounding box center [168, 164] width 10 height 6
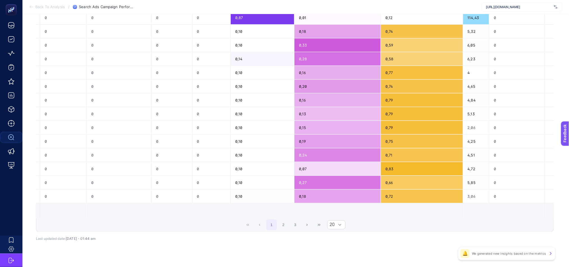
scroll to position [185, 4]
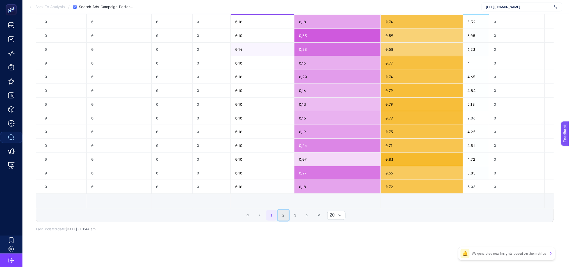
click at [279, 220] on button "2" at bounding box center [283, 215] width 11 height 11
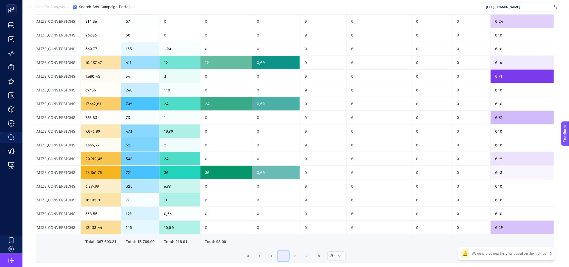
scroll to position [163, 0]
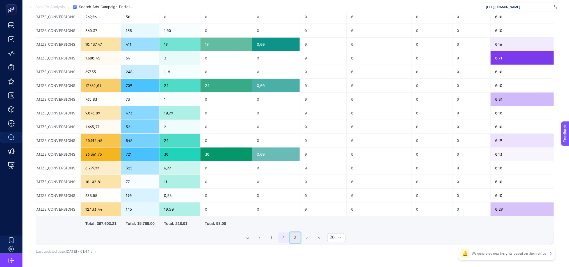
click at [298, 240] on button "3" at bounding box center [295, 238] width 11 height 11
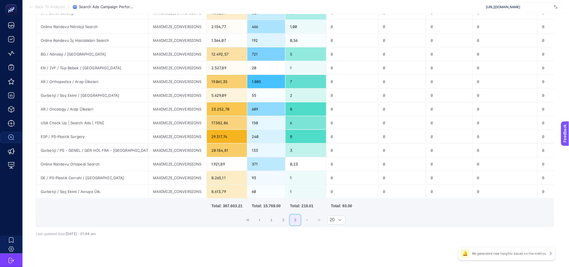
scroll to position [174, 0]
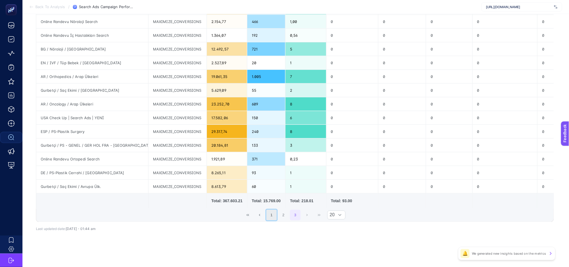
click at [275, 217] on button "1" at bounding box center [271, 215] width 11 height 11
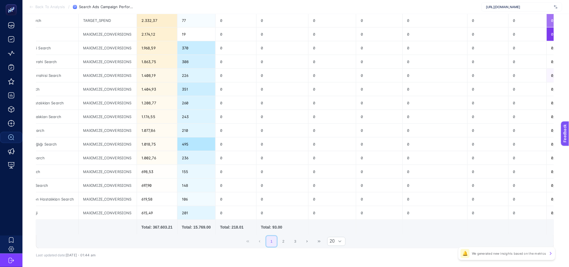
scroll to position [0, 0]
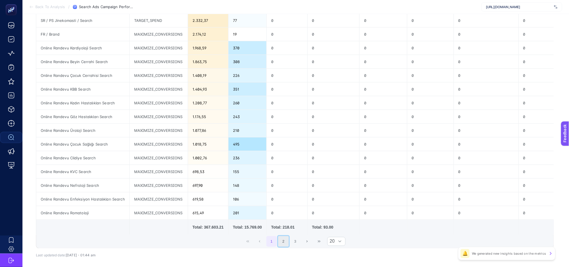
click at [286, 247] on button "2" at bounding box center [283, 241] width 11 height 11
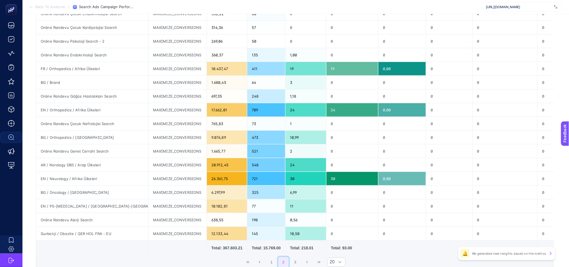
scroll to position [141, 0]
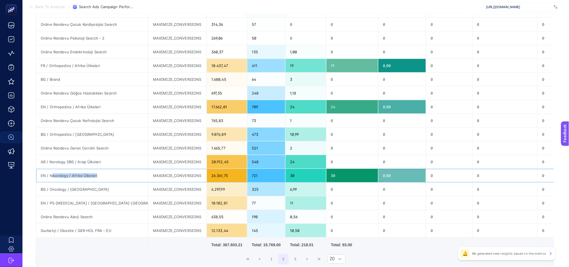
drag, startPoint x: 50, startPoint y: 177, endPoint x: 97, endPoint y: 173, distance: 46.7
click at [97, 173] on div "EN / Neurology / Afrika Ülkeleri" at bounding box center [92, 175] width 112 height 13
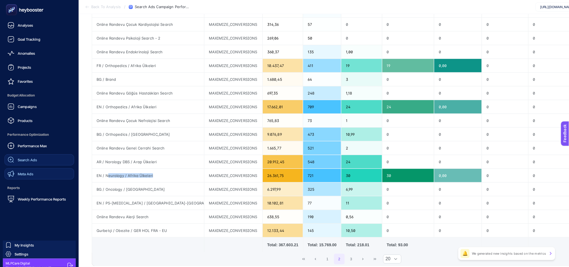
click at [30, 171] on div "Meta Ads" at bounding box center [21, 174] width 26 height 7
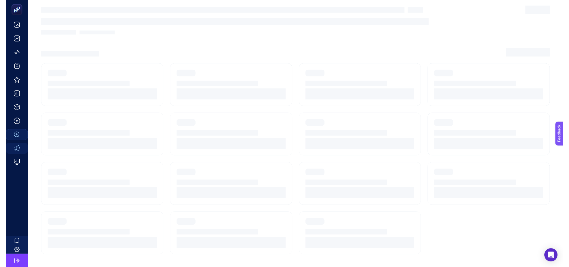
scroll to position [8, 0]
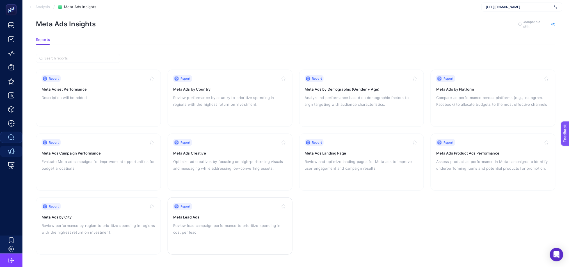
click at [237, 222] on p "Review lead campaign performance to prioritize spending in cost per lead." at bounding box center [230, 228] width 114 height 13
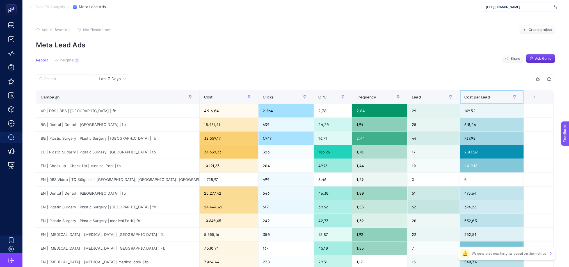
click at [486, 99] on span "Cost per Lead" at bounding box center [477, 97] width 26 height 4
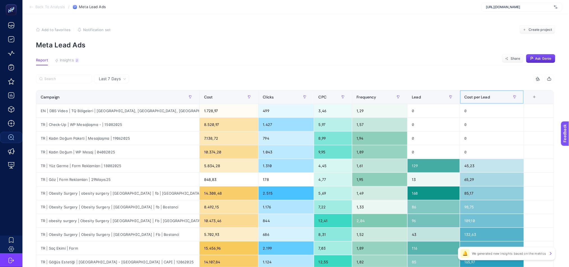
click at [486, 99] on span "Cost per Lead" at bounding box center [477, 97] width 26 height 4
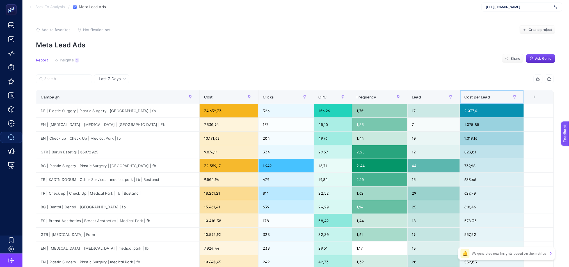
click at [486, 99] on span "Cost per Lead" at bounding box center [477, 97] width 26 height 4
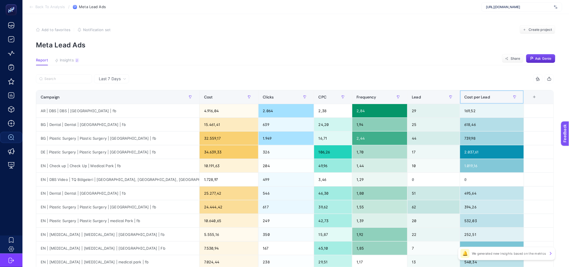
click at [488, 97] on span "Cost per Lead" at bounding box center [477, 97] width 26 height 4
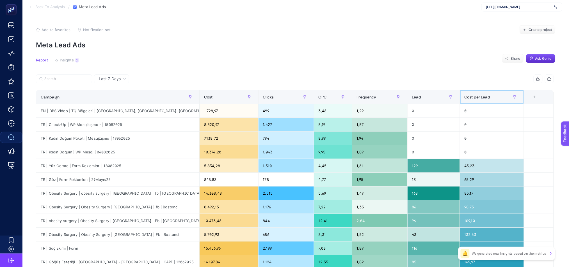
click at [488, 97] on span "Cost per Lead" at bounding box center [477, 97] width 26 height 4
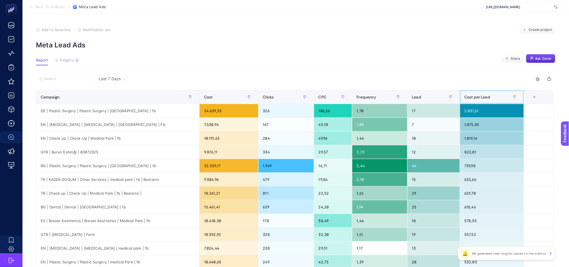
click at [488, 97] on span "Cost per Lead" at bounding box center [477, 97] width 26 height 4
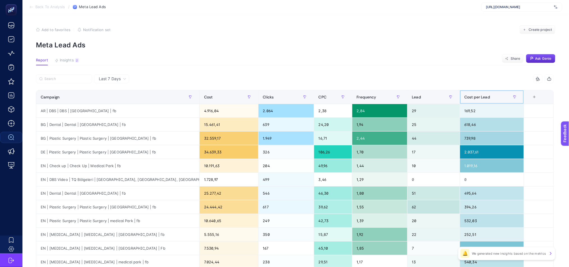
click at [488, 97] on span "Cost per Lead" at bounding box center [477, 97] width 26 height 4
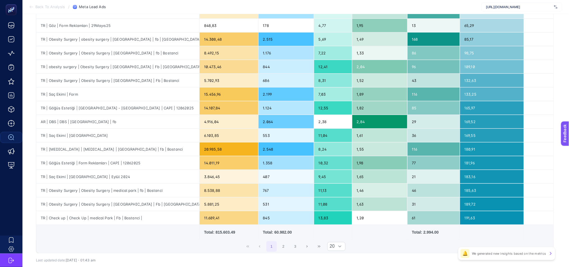
scroll to position [154, 0]
click at [377, 182] on div "1,65" at bounding box center [379, 176] width 55 height 13
click at [285, 247] on button "2" at bounding box center [283, 247] width 11 height 11
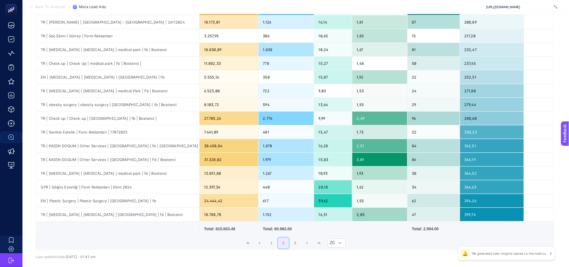
scroll to position [186, 1]
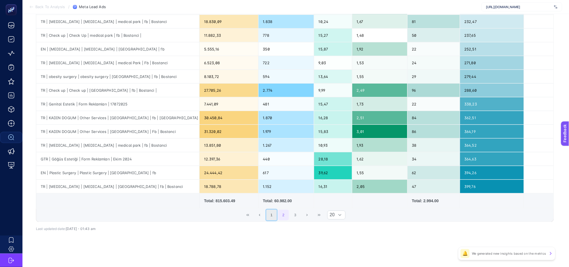
click at [275, 213] on button "1" at bounding box center [271, 215] width 11 height 11
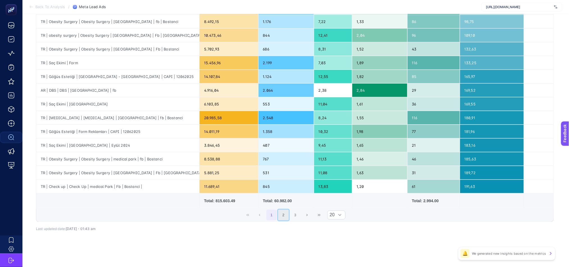
click at [285, 216] on button "2" at bounding box center [283, 215] width 11 height 11
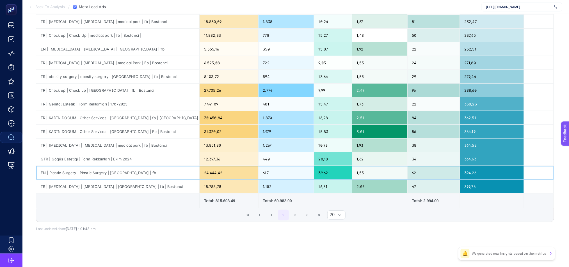
click at [121, 171] on div "EN | Plastic Surgery | Plastic Surgery | [GEOGRAPHIC_DATA] | fb" at bounding box center [117, 172] width 163 height 13
copy tr "EN | Plastic Surgery | Plastic Surgery | [GEOGRAPHIC_DATA] | fb"
drag, startPoint x: 196, startPoint y: 134, endPoint x: 164, endPoint y: 135, distance: 31.7
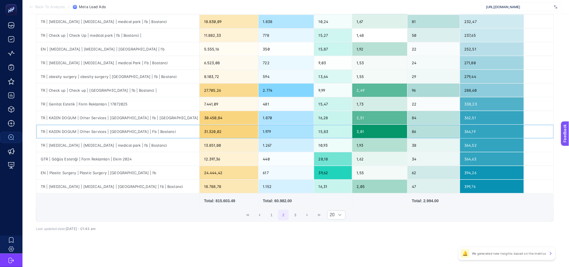
click at [164, 135] on div "TR | KADIN DOGUM | Other Services | [GEOGRAPHIC_DATA] | Fb | Bostanci" at bounding box center [117, 131] width 163 height 13
click at [102, 172] on div "EN | Plastic Surgery | Plastic Surgery | [GEOGRAPHIC_DATA] | fb" at bounding box center [117, 172] width 163 height 13
copy tr "EN | Plastic Surgery | Plastic Surgery | [GEOGRAPHIC_DATA] | fb"
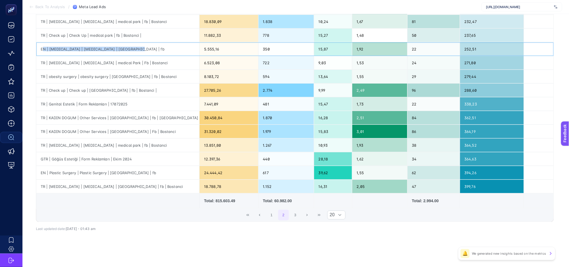
drag, startPoint x: 42, startPoint y: 49, endPoint x: 144, endPoint y: 43, distance: 102.3
click at [144, 43] on div "EN | [MEDICAL_DATA] | [MEDICAL_DATA] | [GEOGRAPHIC_DATA] | fb" at bounding box center [117, 48] width 163 height 13
click at [300, 217] on button "3" at bounding box center [295, 215] width 11 height 11
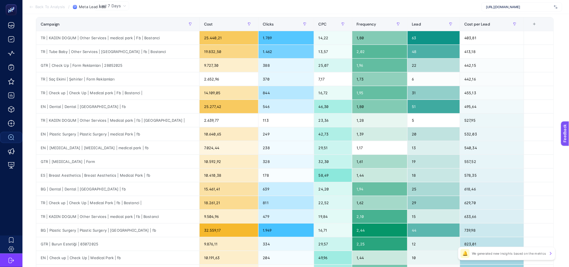
scroll to position [71, 1]
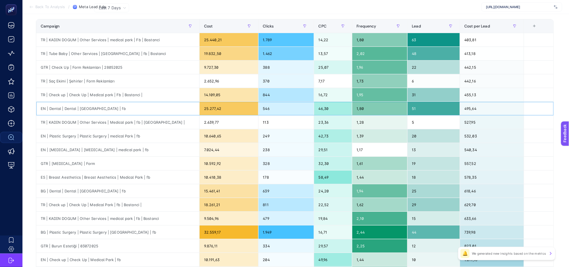
click at [58, 107] on div "EN | Dental | Dental | [GEOGRAPHIC_DATA] | fb" at bounding box center [117, 108] width 163 height 13
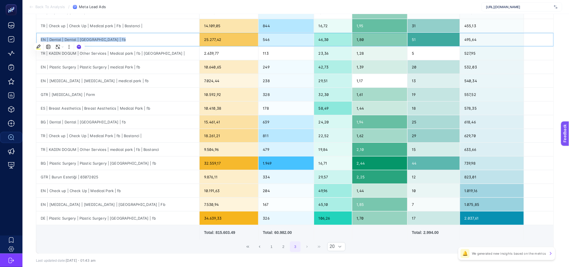
scroll to position [140, 0]
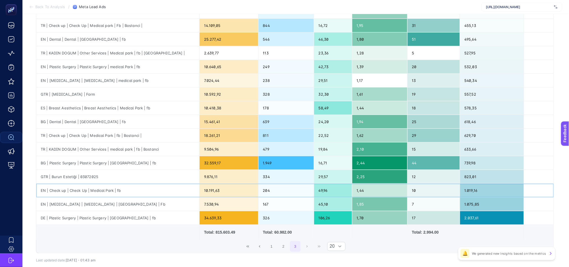
click at [102, 188] on div "EN | Check up | Check Up | Medical Park | fb" at bounding box center [117, 190] width 163 height 13
drag, startPoint x: 77, startPoint y: 207, endPoint x: 69, endPoint y: 206, distance: 8.4
click at [69, 206] on div "EN | [MEDICAL_DATA] | [MEDICAL_DATA] | [GEOGRAPHIC_DATA] | Fb" at bounding box center [117, 204] width 163 height 13
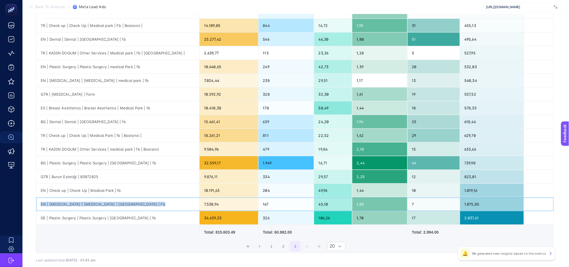
click at [69, 206] on div "EN | [MEDICAL_DATA] | [MEDICAL_DATA] | [GEOGRAPHIC_DATA] | Fb" at bounding box center [117, 204] width 163 height 13
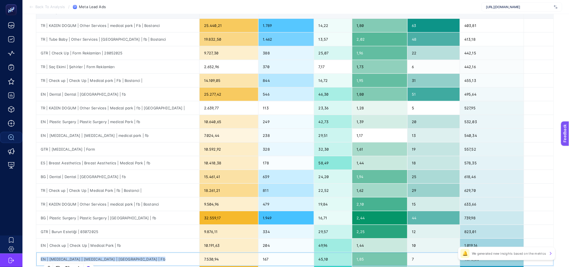
scroll to position [172, 0]
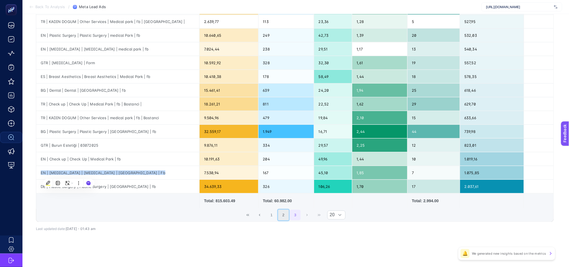
click at [287, 215] on button "2" at bounding box center [283, 215] width 11 height 11
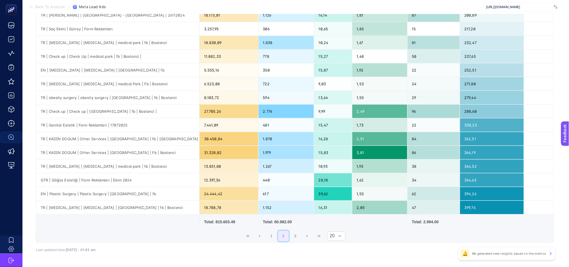
scroll to position [163, 0]
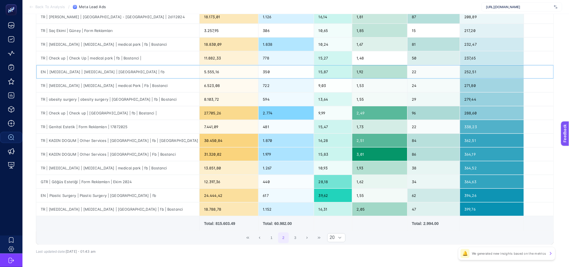
click at [97, 72] on div "EN | [MEDICAL_DATA] | [MEDICAL_DATA] | [GEOGRAPHIC_DATA] | fb" at bounding box center [117, 71] width 163 height 13
copy tr "EN | [MEDICAL_DATA] | [MEDICAL_DATA] | [GEOGRAPHIC_DATA] | fb"
